Goal: Task Accomplishment & Management: Manage account settings

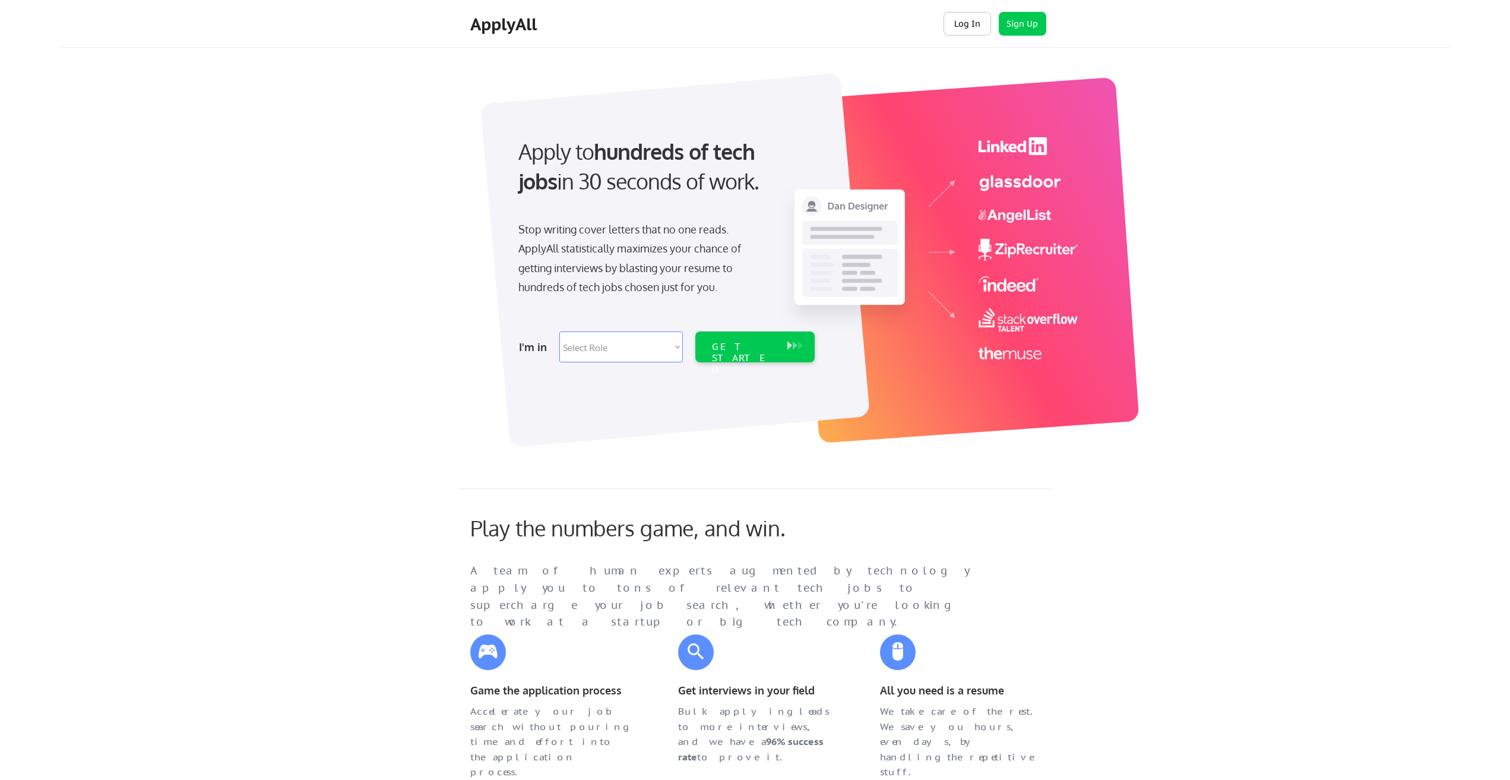
click at [957, 18] on button "Log In" at bounding box center [968, 24] width 48 height 24
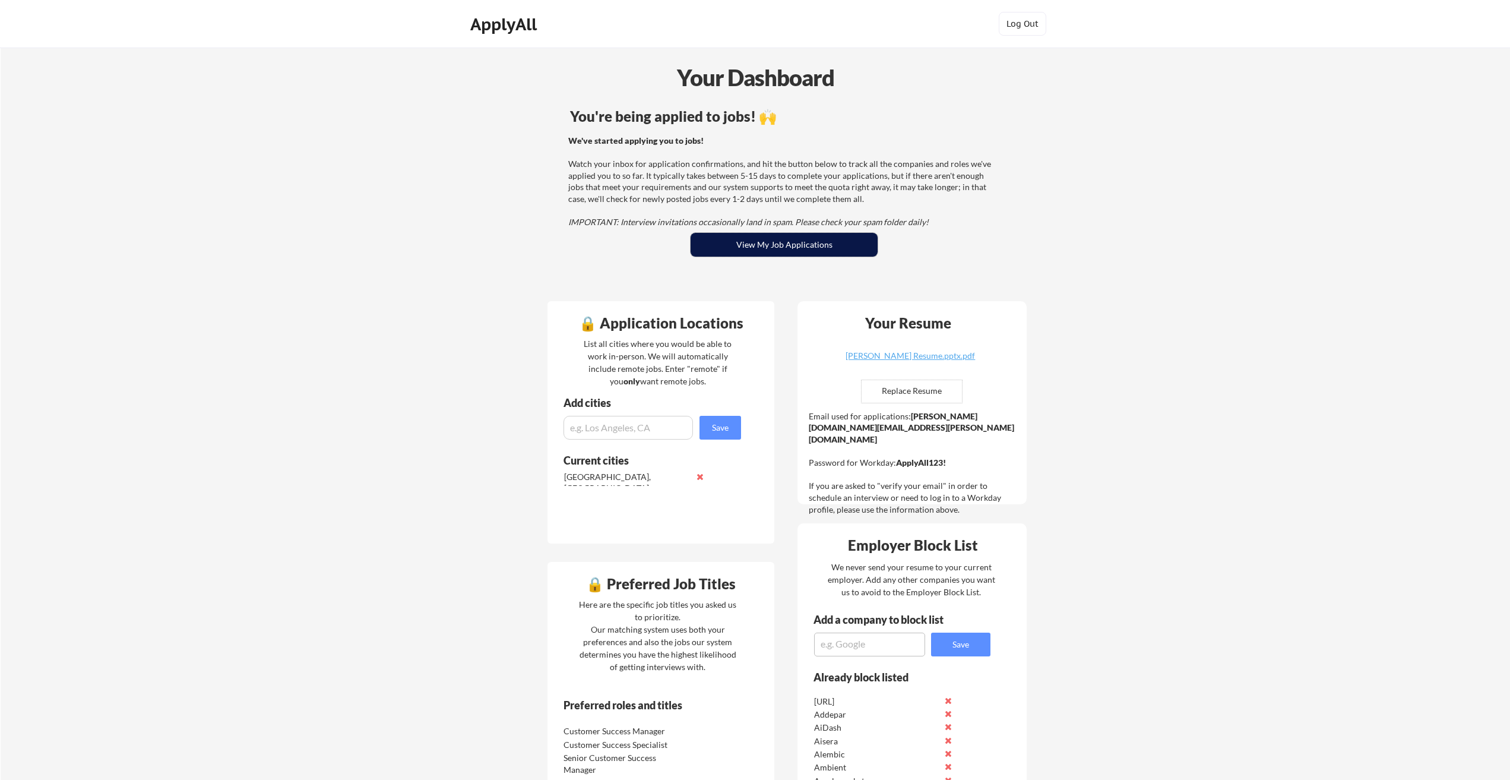
click at [867, 243] on button "View My Job Applications" at bounding box center [784, 245] width 187 height 24
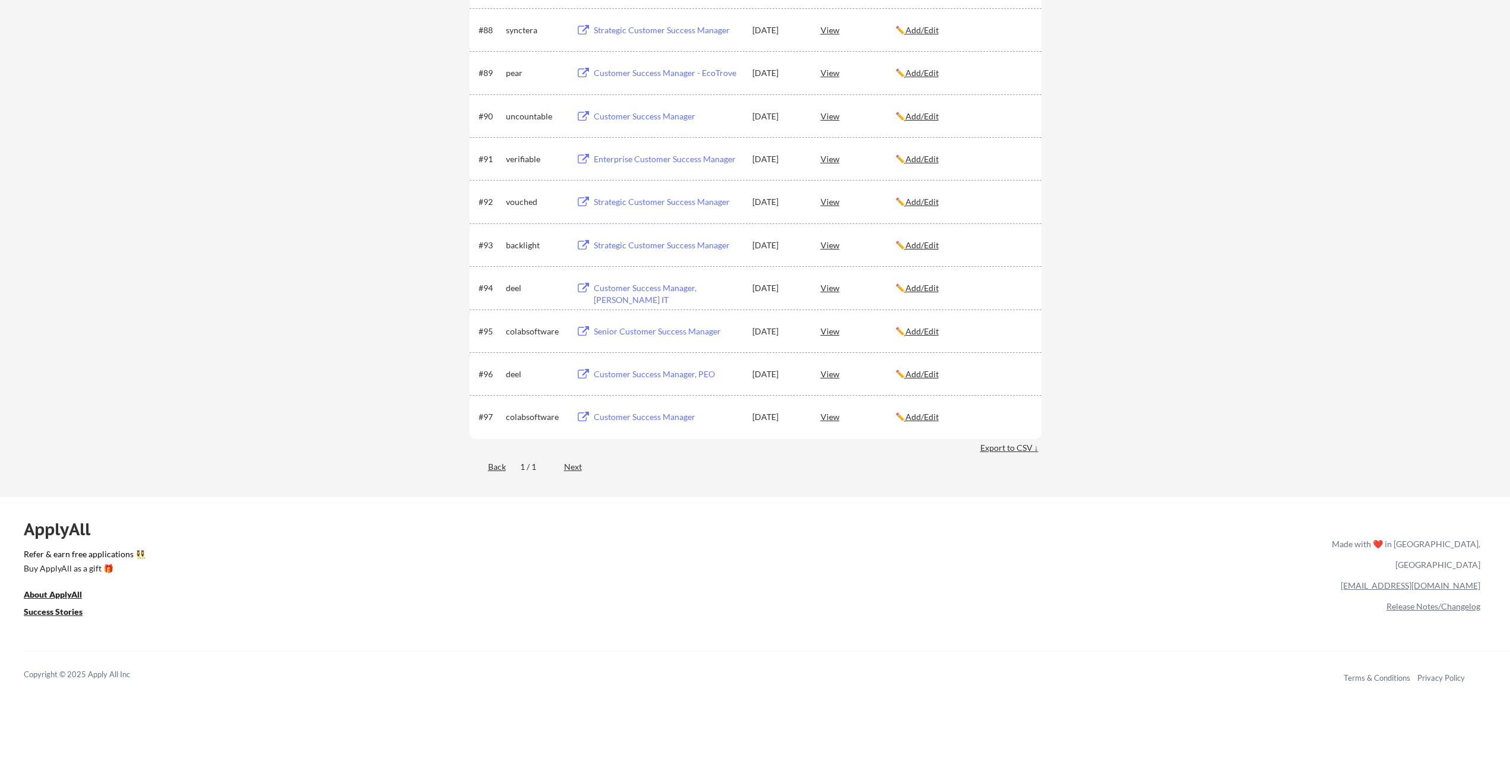
scroll to position [4265, 0]
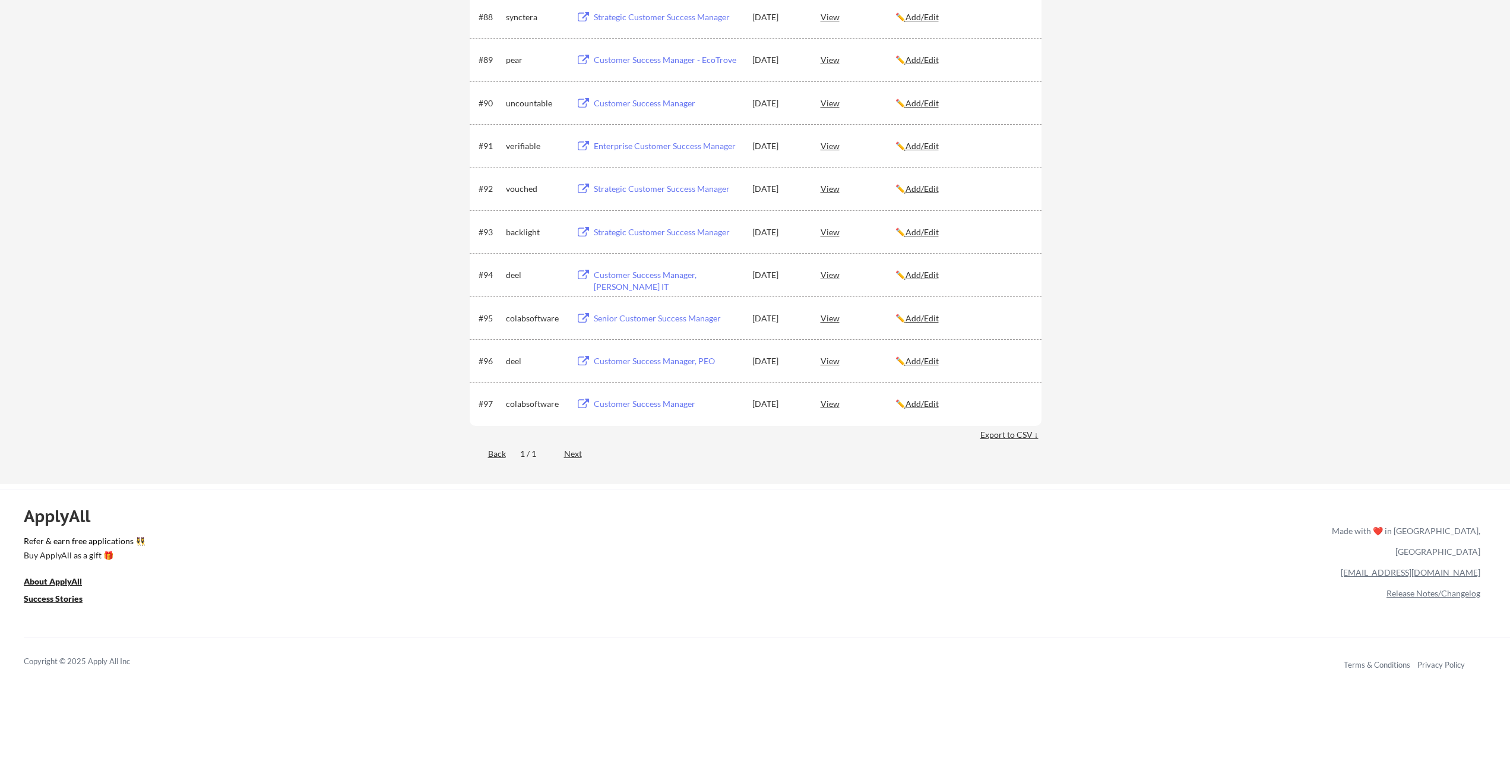
click at [569, 448] on div "Next" at bounding box center [579, 454] width 31 height 12
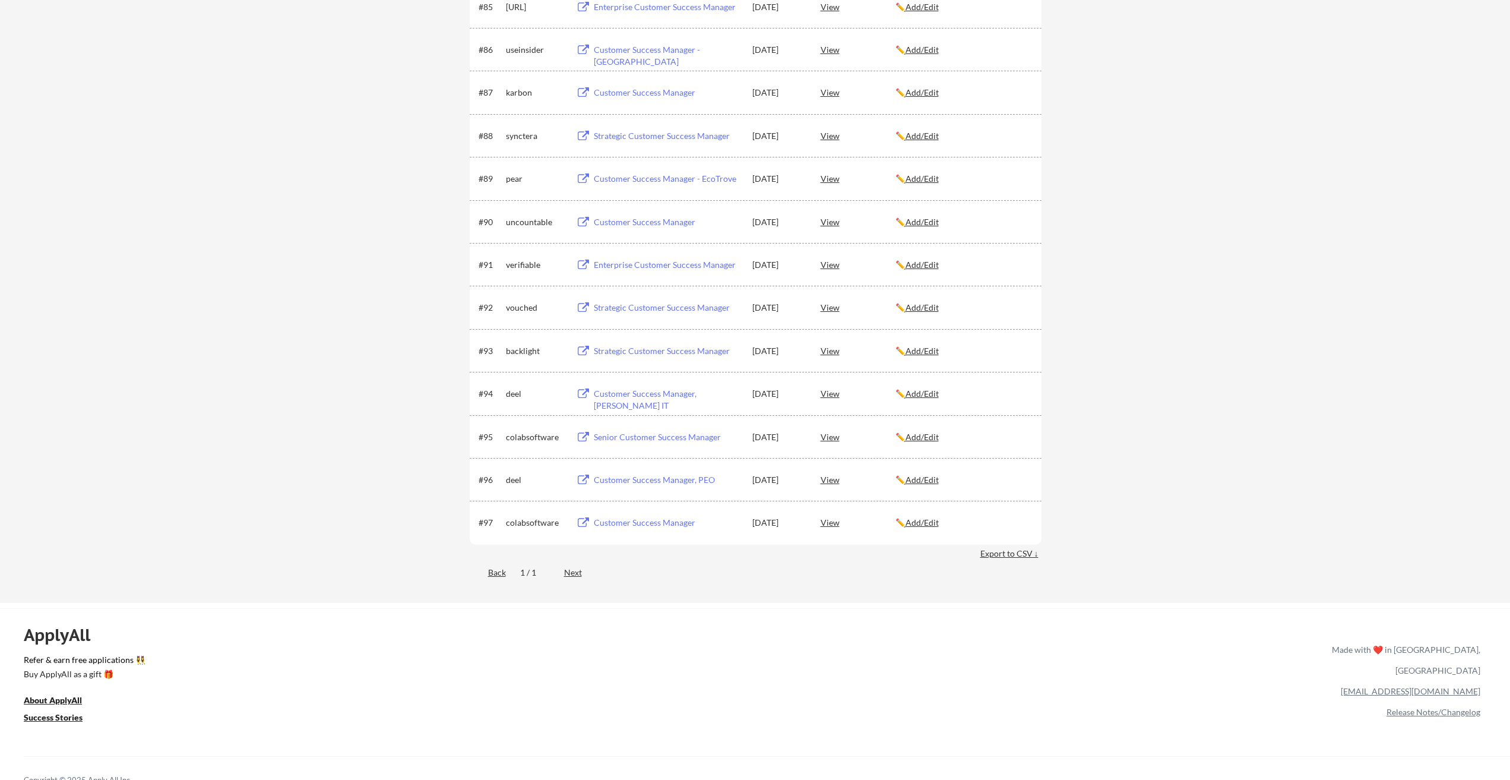
scroll to position [0, 0]
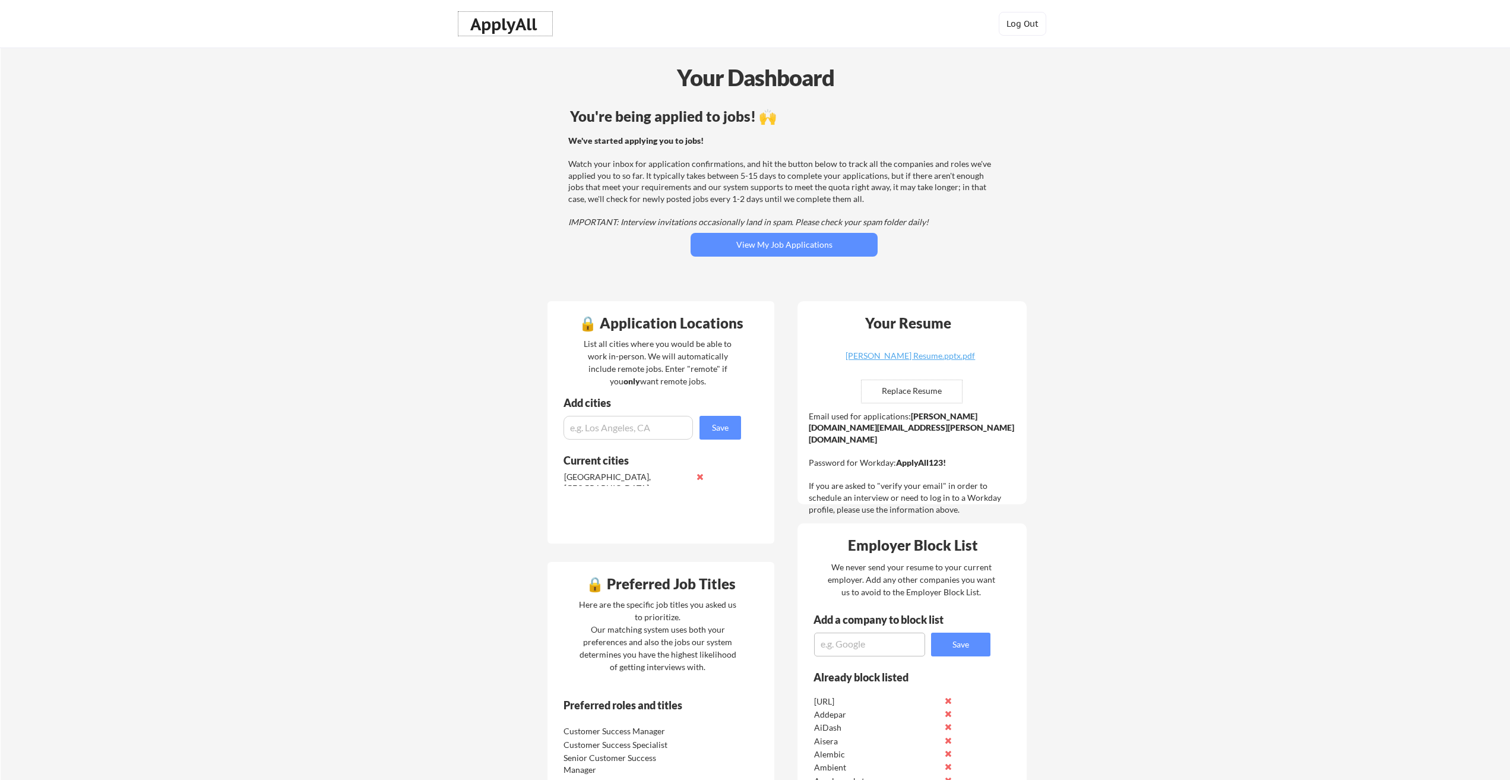
click at [499, 29] on div "ApplyAll" at bounding box center [505, 24] width 70 height 20
click at [806, 243] on button "View My Job Applications" at bounding box center [784, 245] width 187 height 24
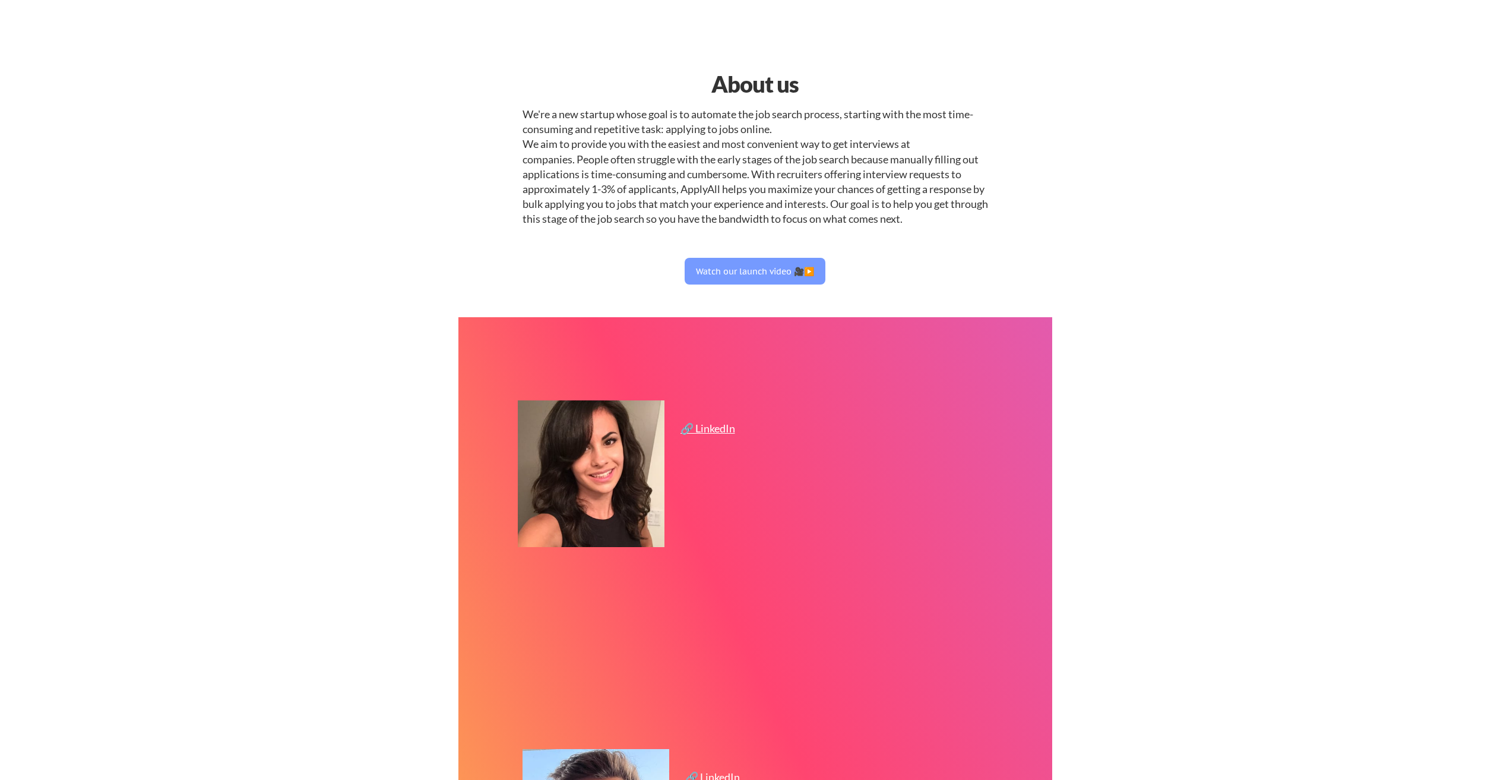
select select ""sales""
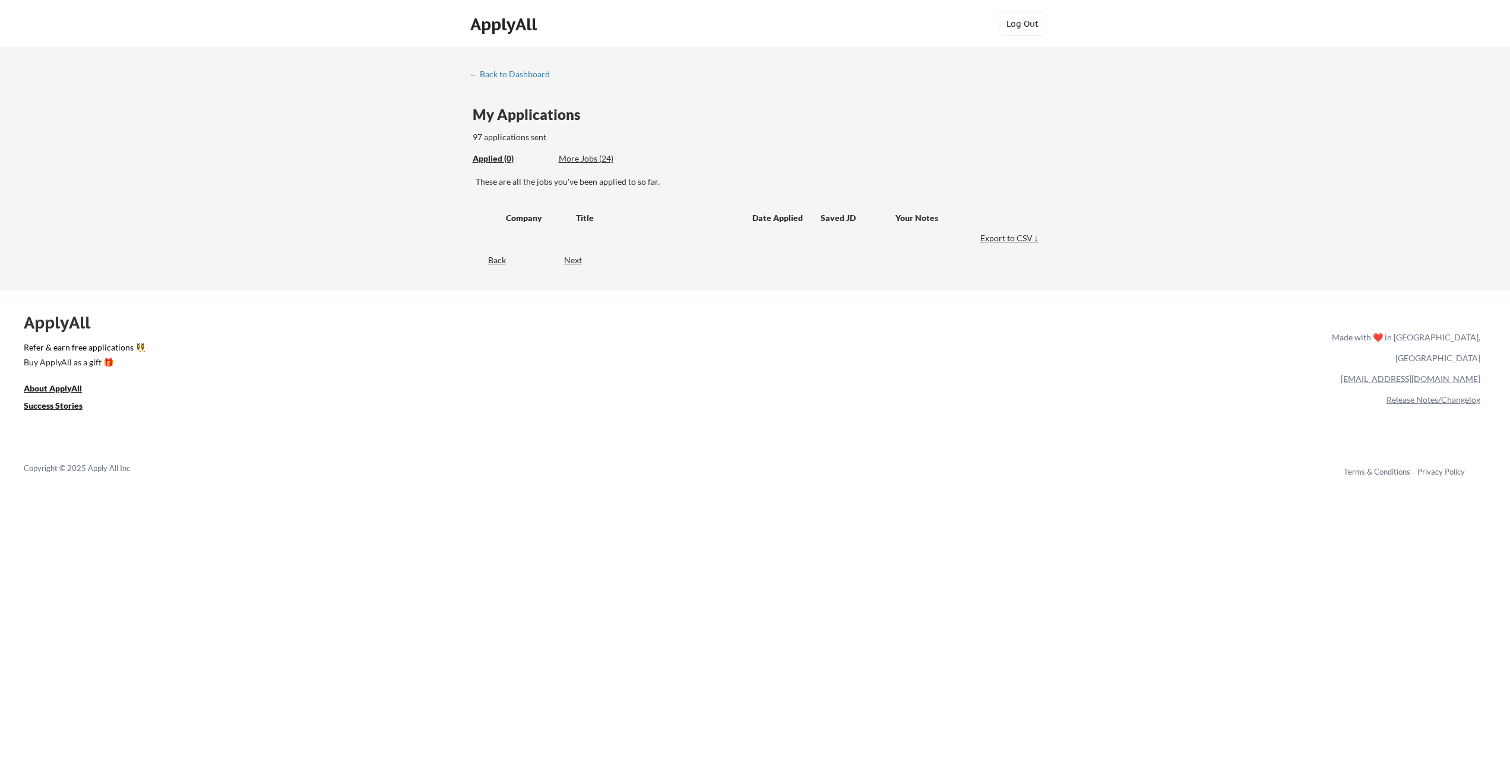
click at [580, 161] on div "More Jobs (24)" at bounding box center [602, 159] width 87 height 12
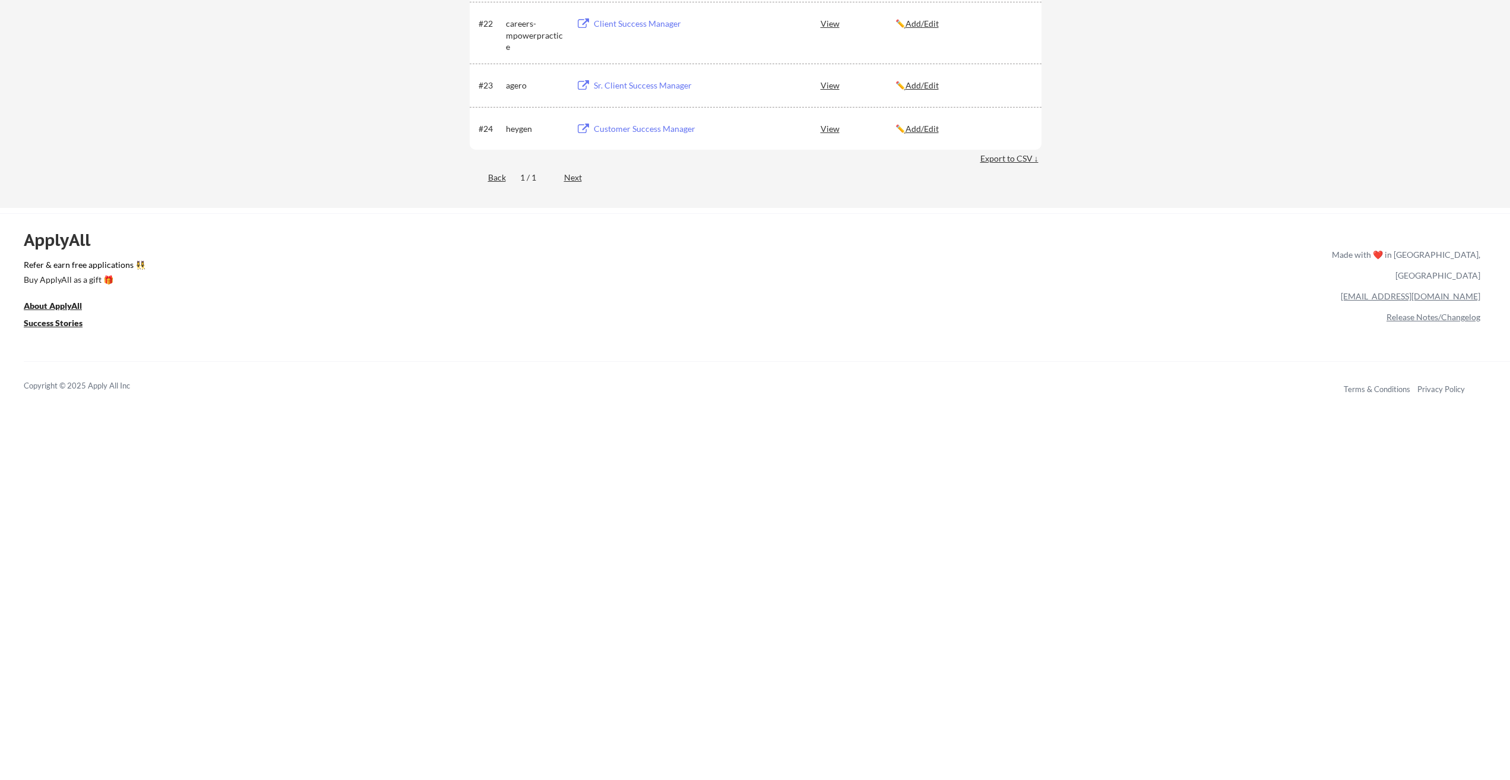
scroll to position [1145, 0]
